Goal: Task Accomplishment & Management: Use online tool/utility

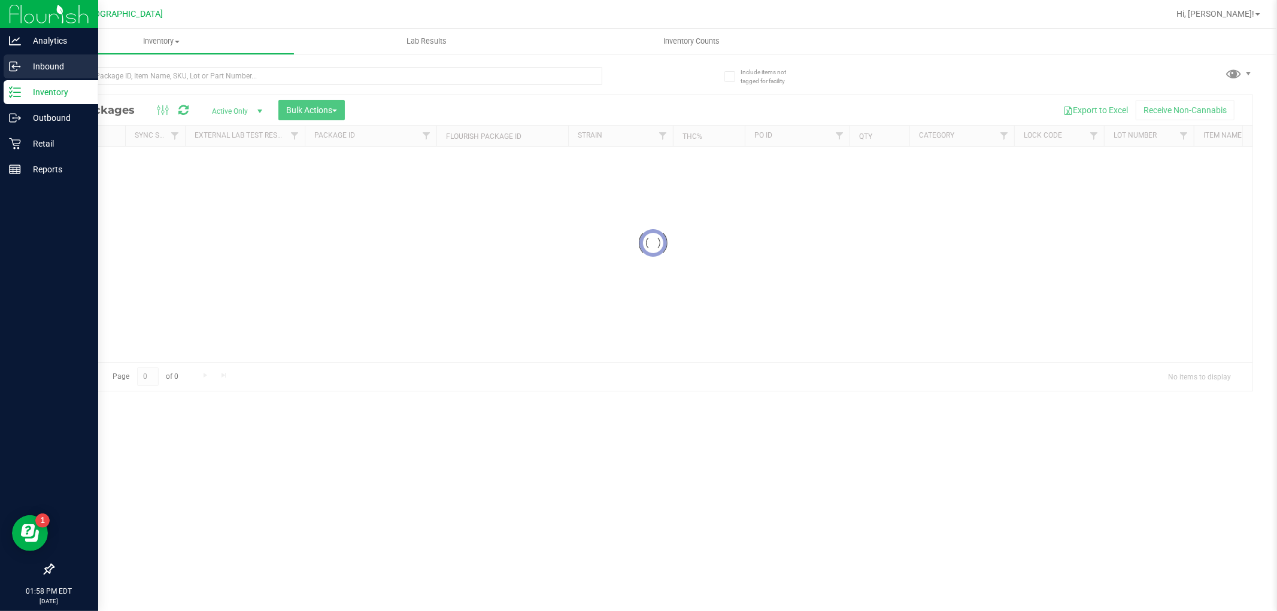
click at [67, 69] on p "Inbound" at bounding box center [57, 66] width 72 height 14
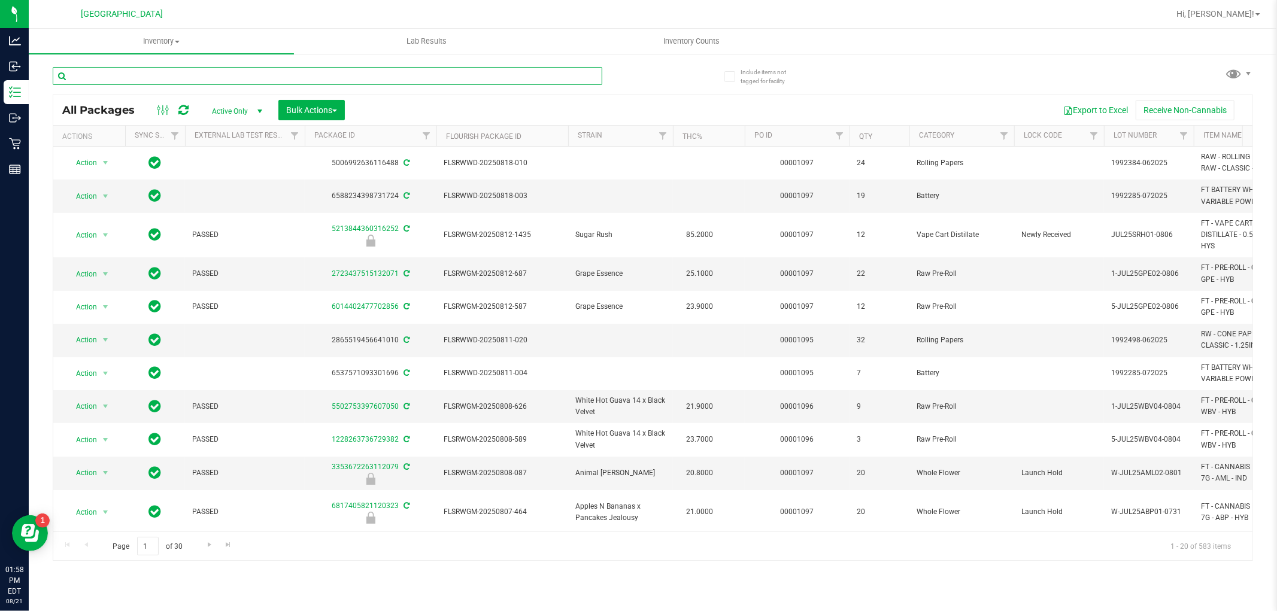
click at [184, 75] on input "text" at bounding box center [327, 76] width 549 height 18
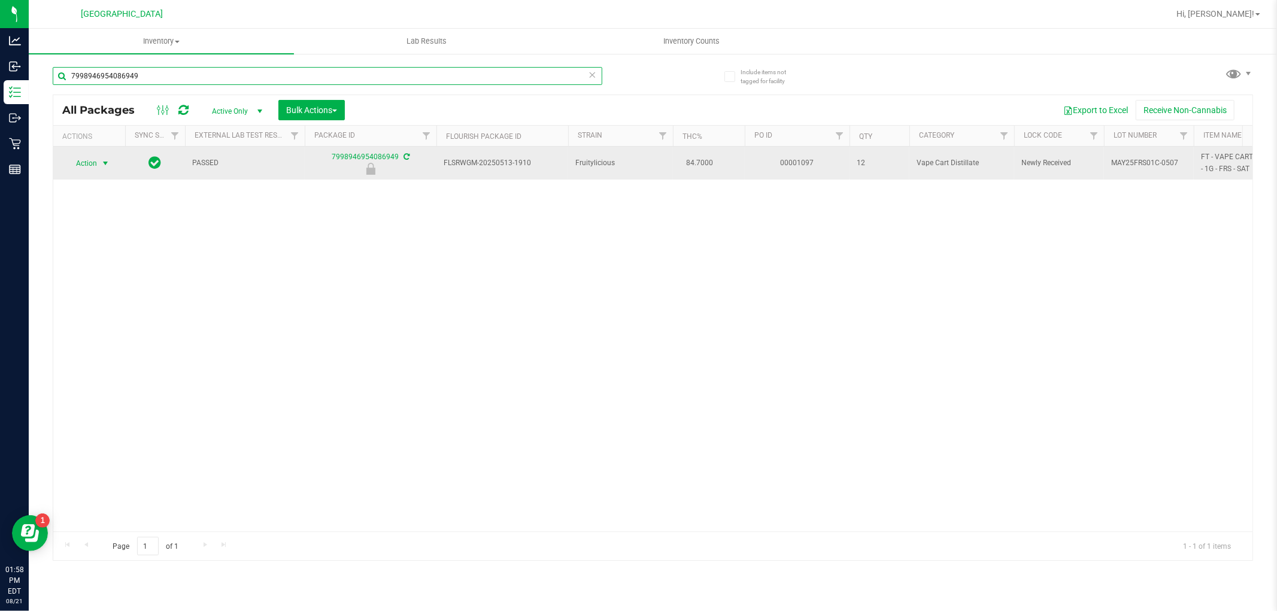
type input "7998946954086949"
click at [102, 163] on span "select" at bounding box center [106, 164] width 10 height 10
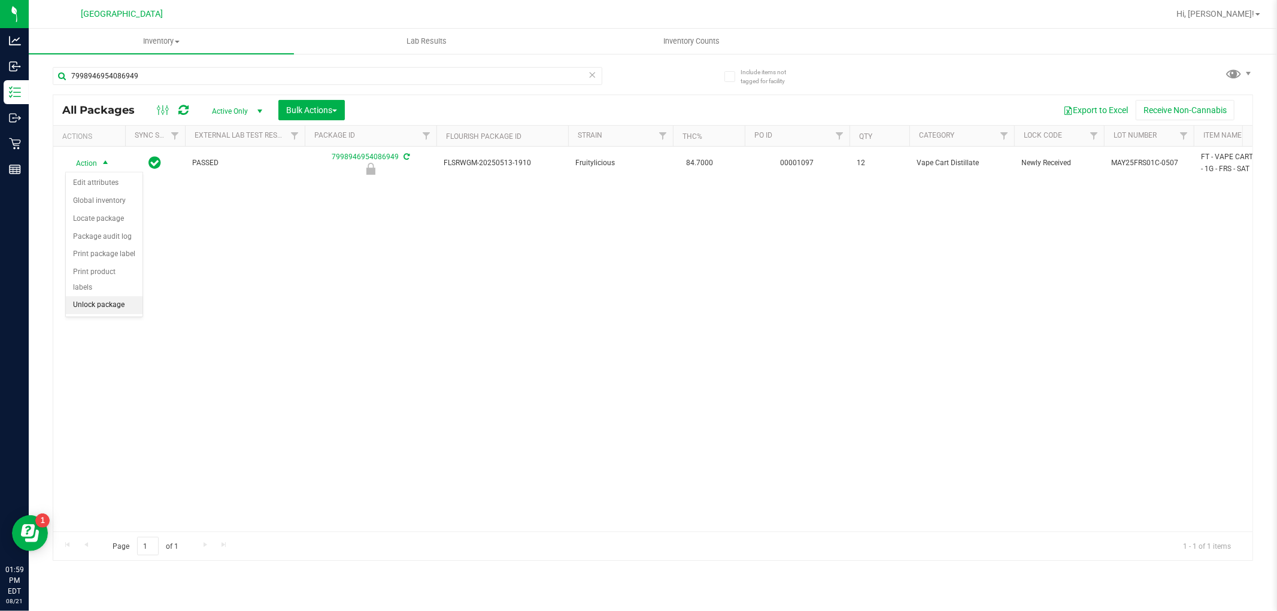
click at [124, 311] on li "Unlock package" at bounding box center [104, 305] width 77 height 18
click at [594, 73] on icon at bounding box center [592, 74] width 8 height 14
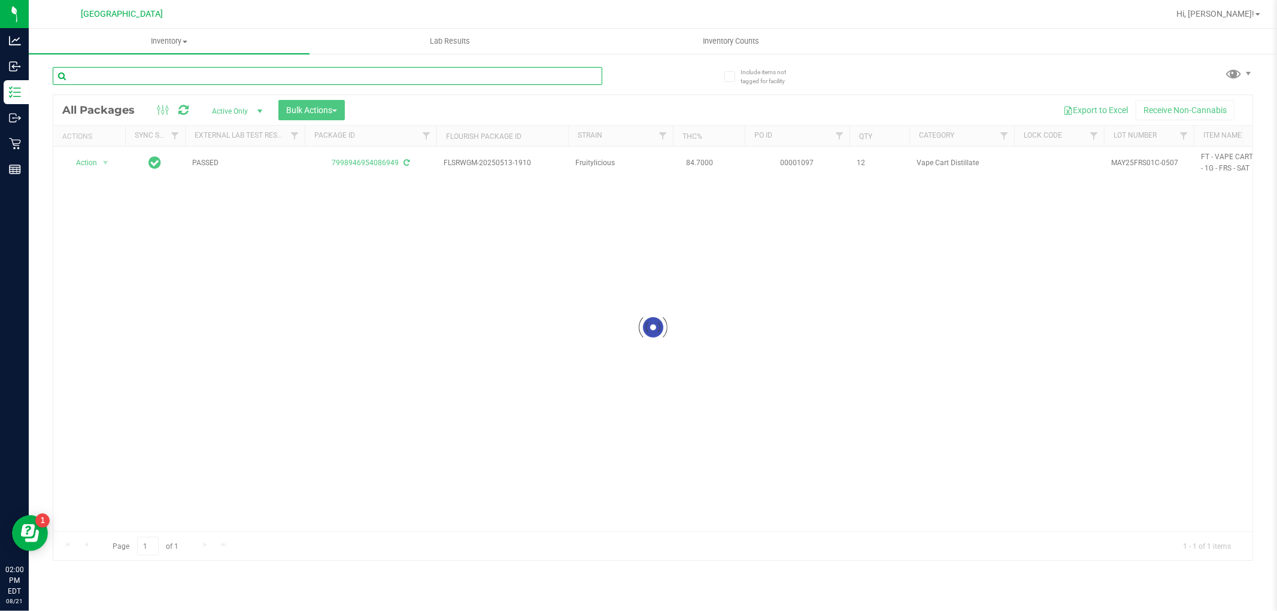
click at [480, 76] on input "text" at bounding box center [327, 76] width 549 height 18
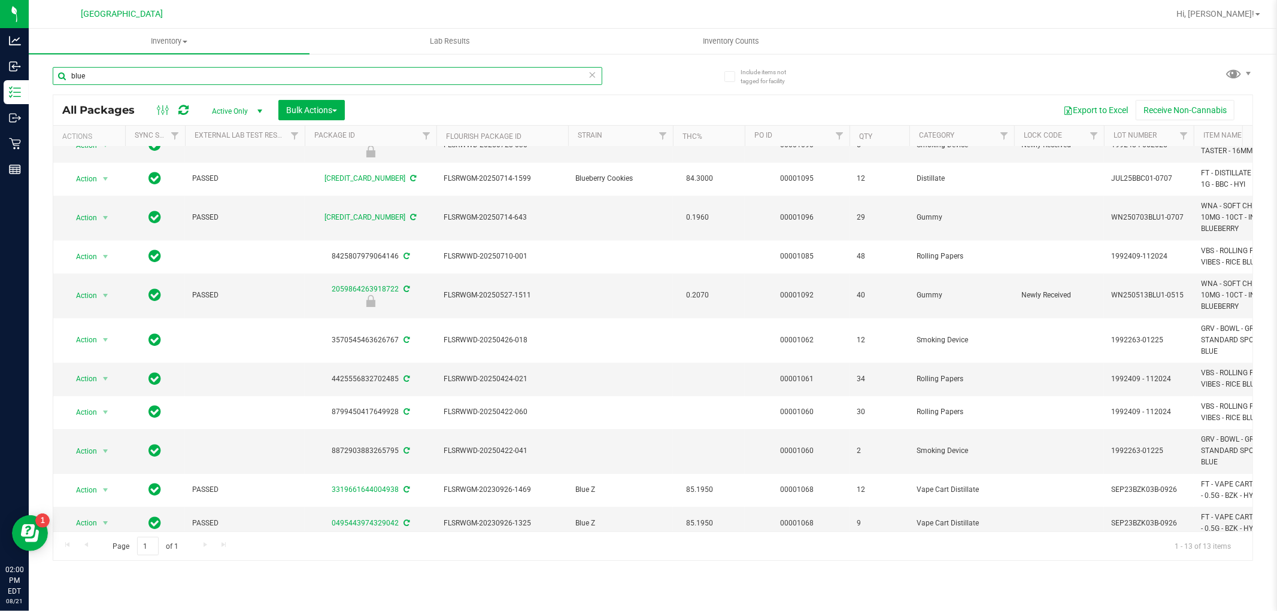
scroll to position [80, 0]
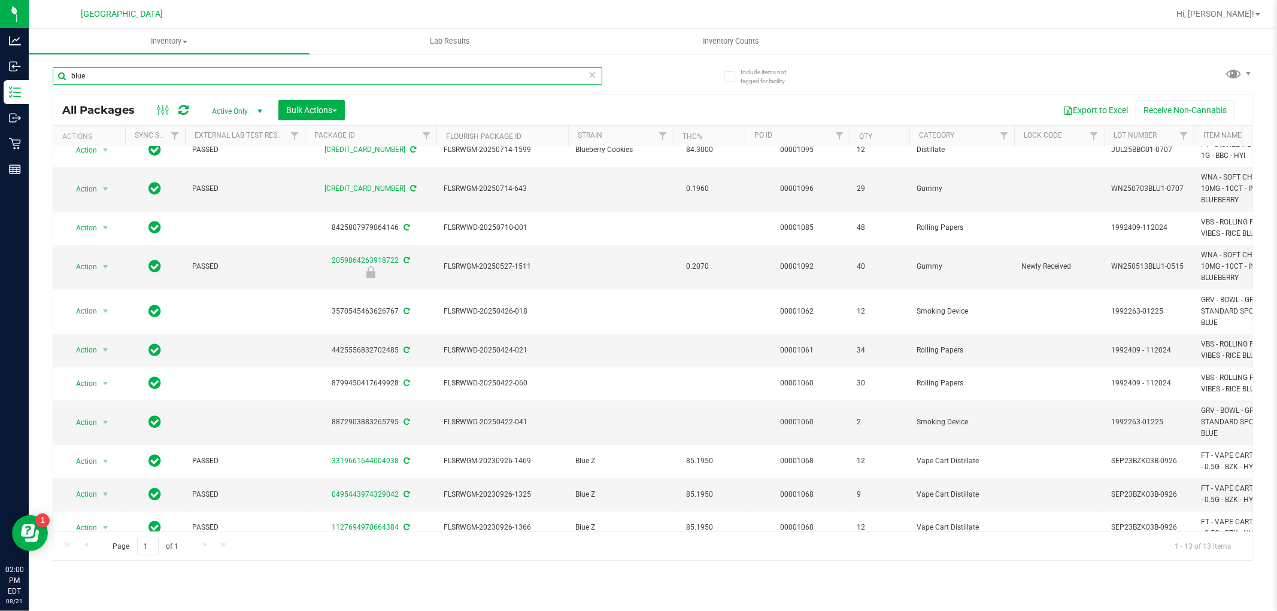
type input "blue"
click at [591, 73] on icon at bounding box center [592, 74] width 8 height 14
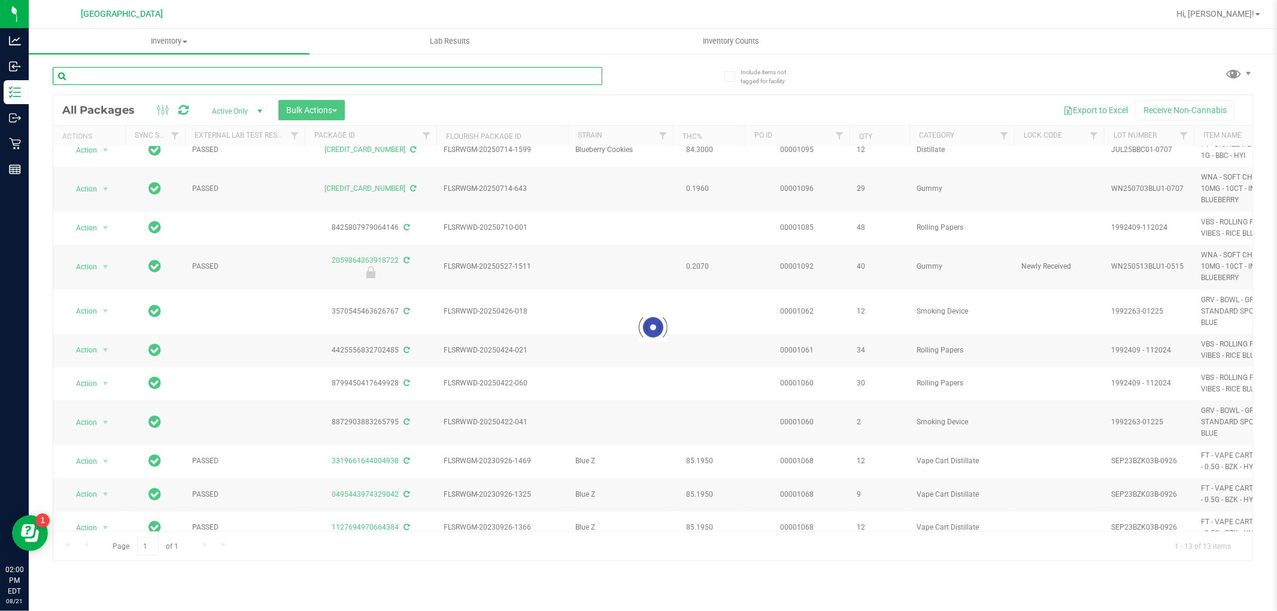
click at [410, 75] on input "text" at bounding box center [327, 76] width 549 height 18
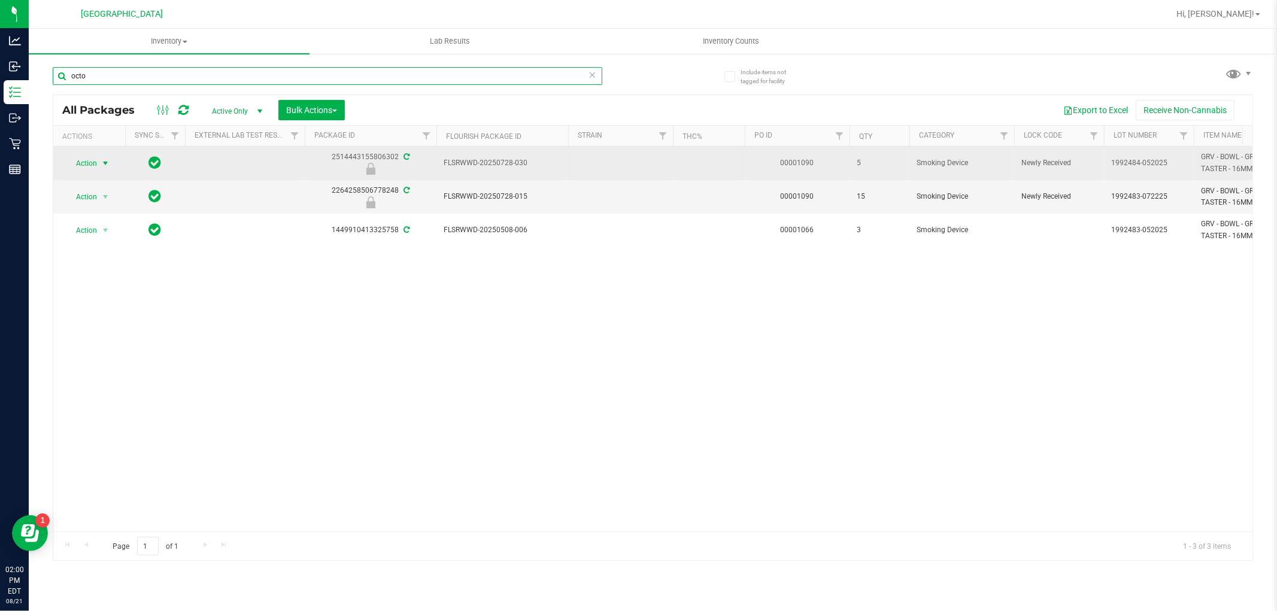
type input "octo"
click at [105, 163] on span "select" at bounding box center [106, 164] width 10 height 10
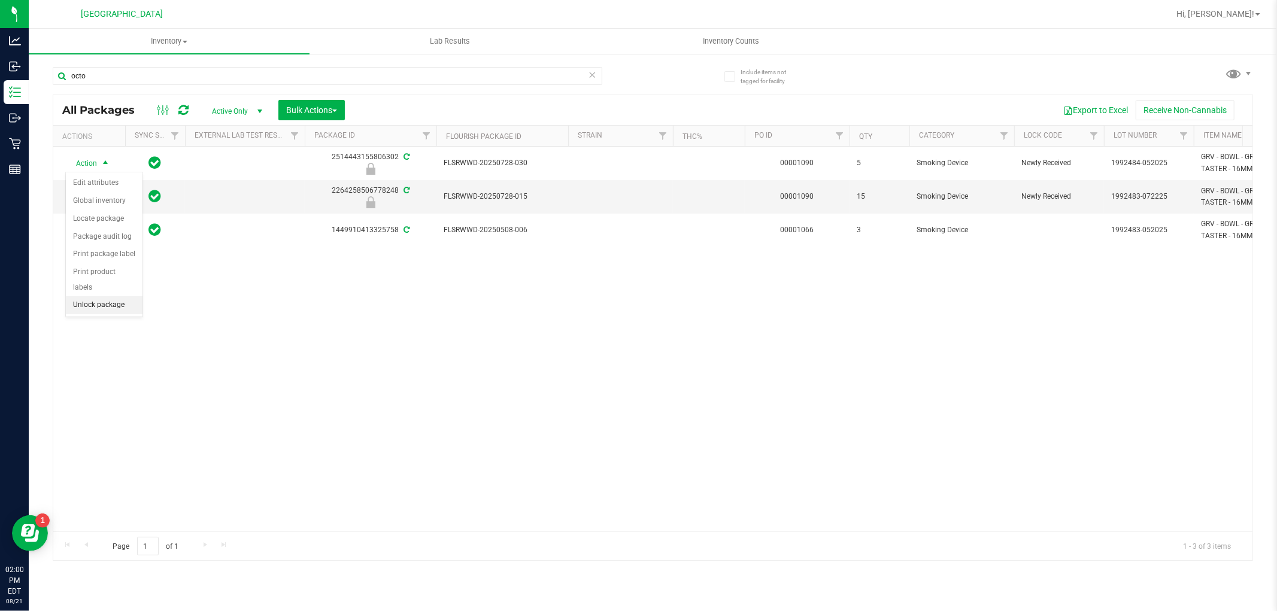
click at [120, 310] on li "Unlock package" at bounding box center [104, 305] width 77 height 18
